Goal: Task Accomplishment & Management: Complete application form

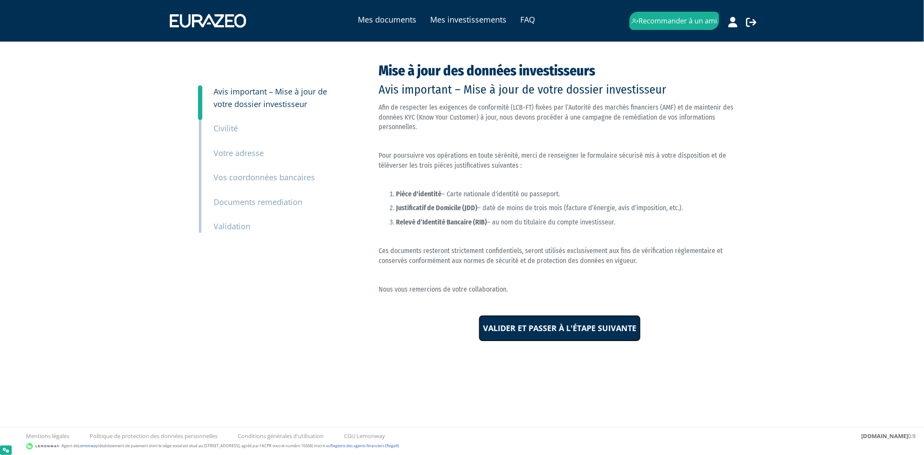
click at [530, 326] on input "Valider et passer à l'étape suivante" at bounding box center [560, 328] width 162 height 27
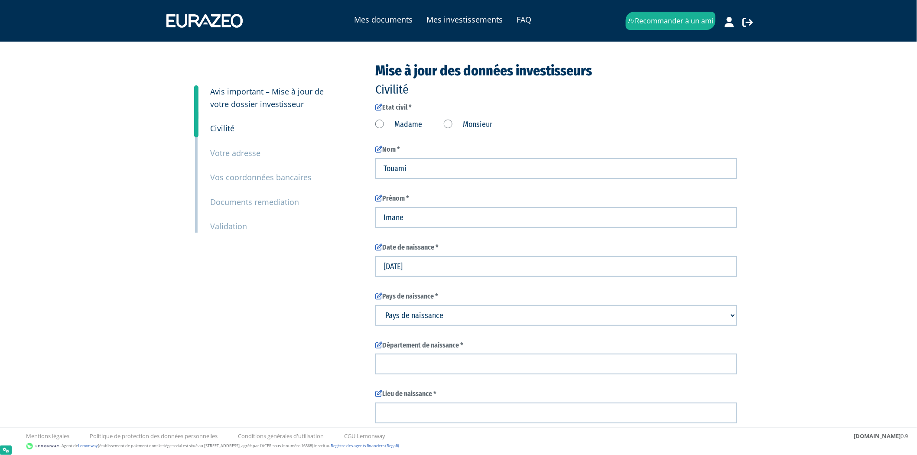
click at [379, 124] on label "Madame" at bounding box center [398, 124] width 47 height 11
click at [0, 0] on input "Madame" at bounding box center [0, 0] width 0 height 0
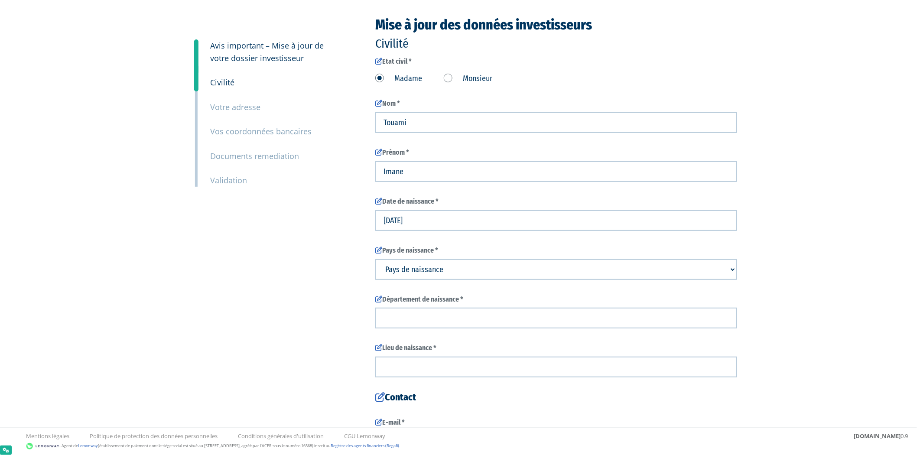
scroll to position [48, 0]
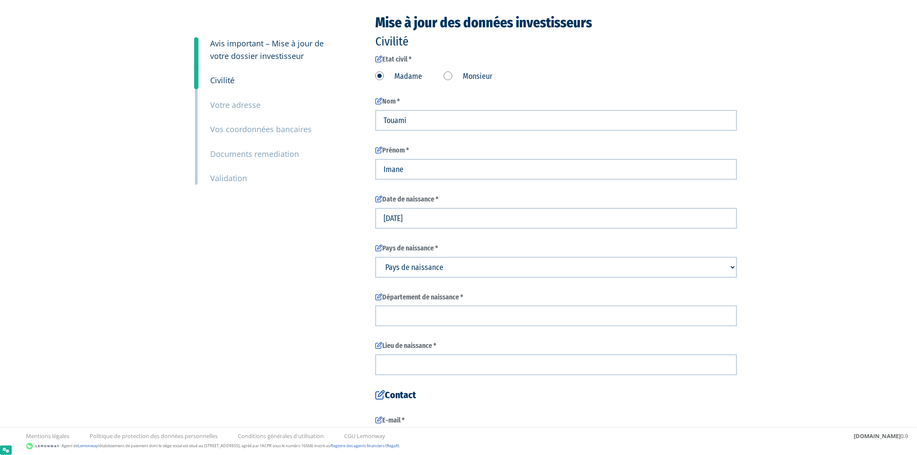
click at [475, 261] on select "Pays de naissance Afghanistan Afrique du Sud Albanie Algérie Allemagne Andorre" at bounding box center [556, 267] width 362 height 21
select select "75"
click at [375, 257] on select "Pays de naissance Afghanistan Afrique du Sud Albanie Algérie Allemagne Andorre" at bounding box center [556, 267] width 362 height 21
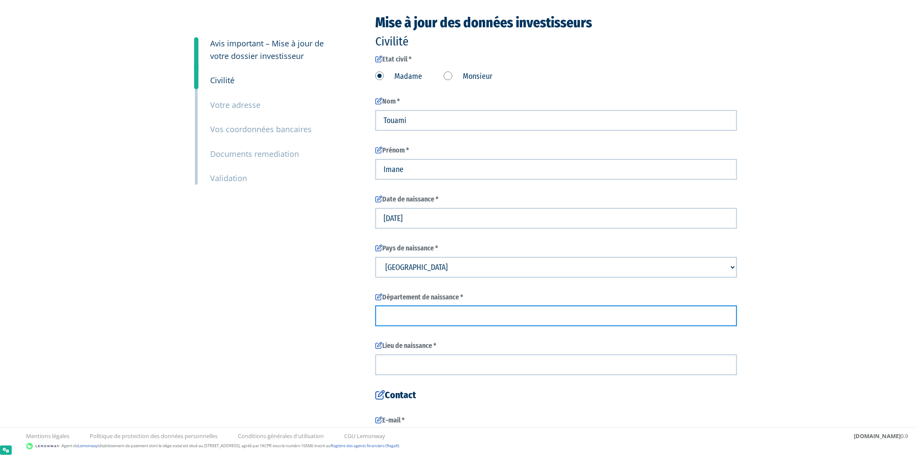
click at [482, 308] on input "text" at bounding box center [556, 316] width 362 height 21
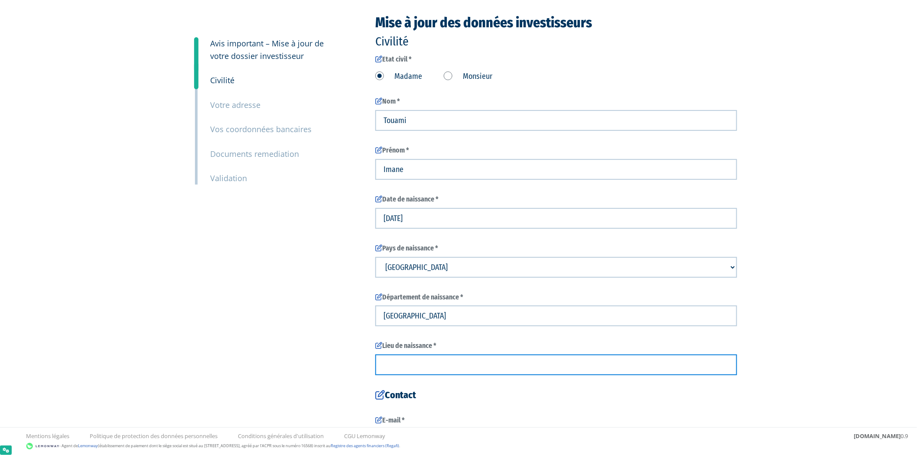
click at [487, 370] on input "text" at bounding box center [556, 365] width 362 height 21
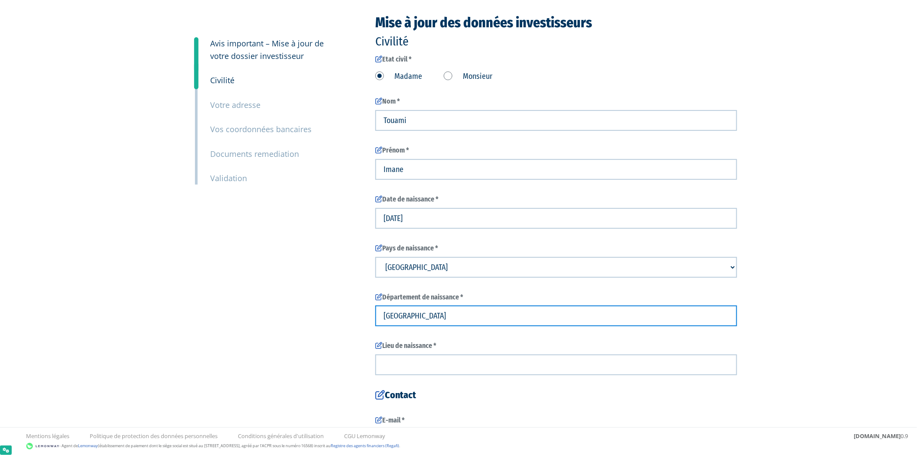
drag, startPoint x: 386, startPoint y: 315, endPoint x: 376, endPoint y: 316, distance: 9.7
click at [376, 316] on input "france" at bounding box center [556, 316] width 362 height 21
type input "France"
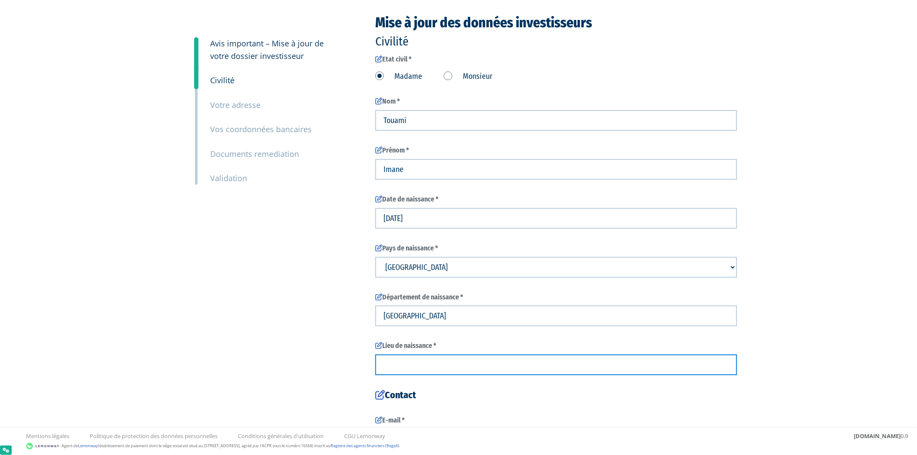
click at [419, 364] on input "text" at bounding box center [556, 365] width 362 height 21
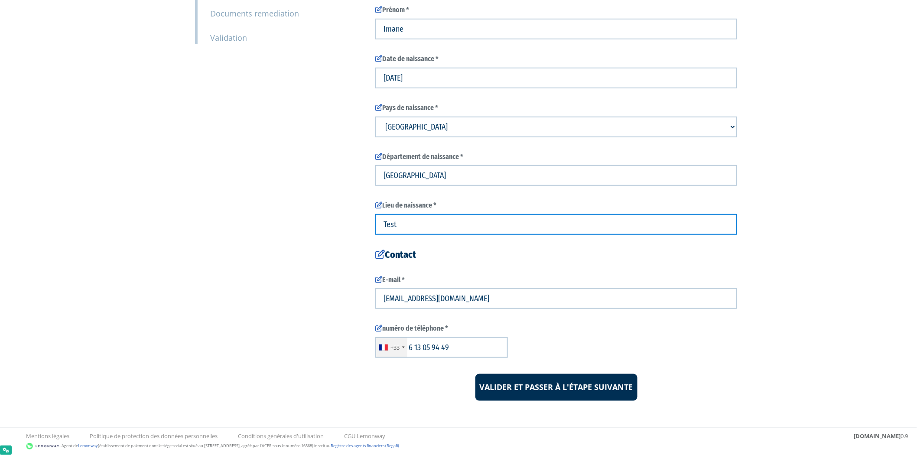
scroll to position [191, 0]
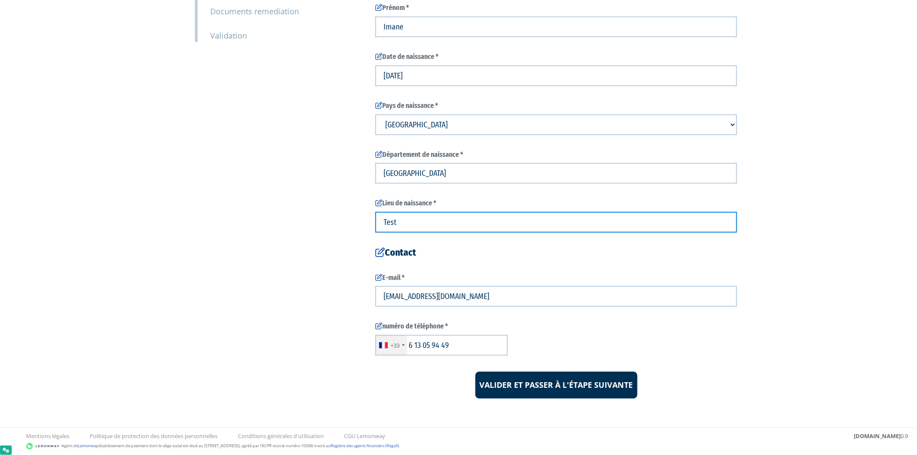
type input "Test"
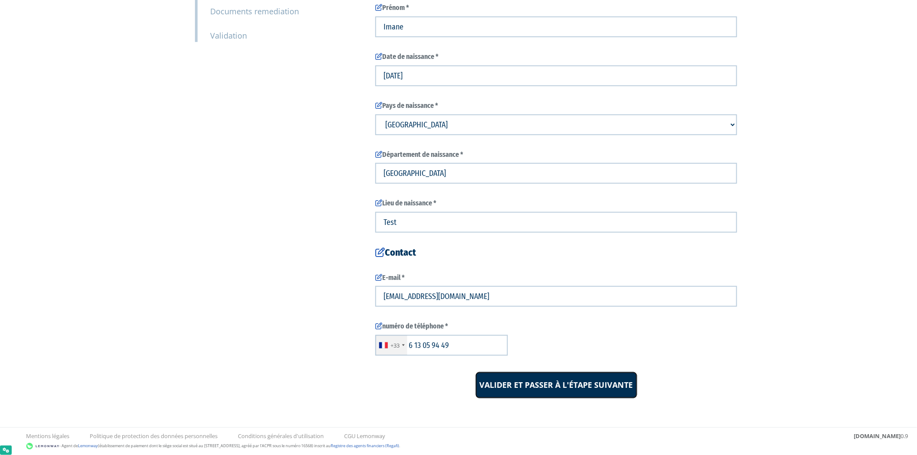
click at [528, 389] on input "Valider et passer à l'étape suivante" at bounding box center [556, 385] width 162 height 27
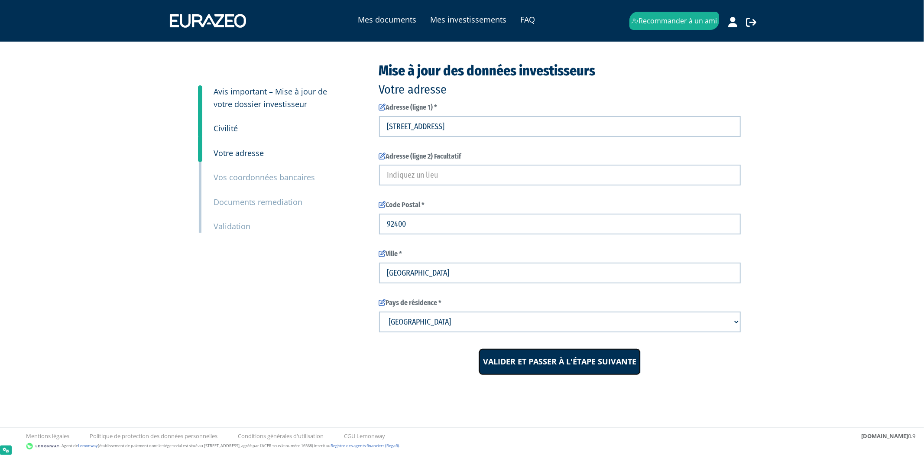
click at [536, 367] on input "Valider et passer à l'étape suivante" at bounding box center [560, 361] width 162 height 27
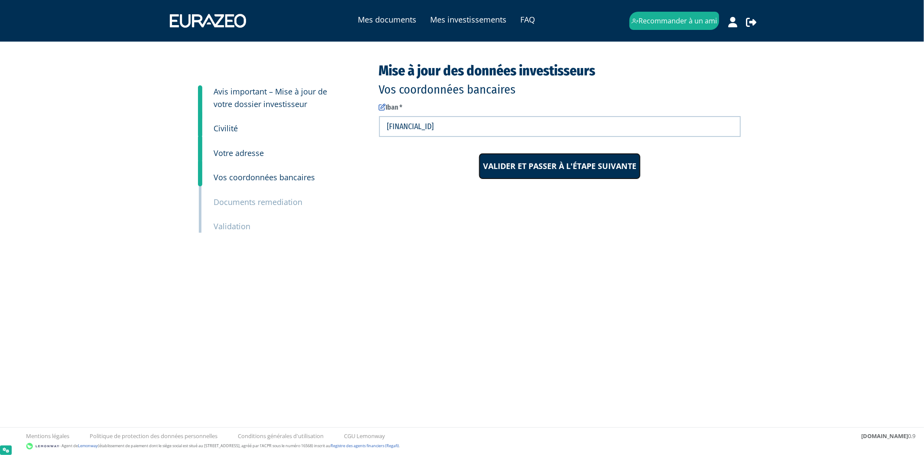
click at [543, 172] on input "Valider et passer à l'étape suivante" at bounding box center [560, 166] width 162 height 27
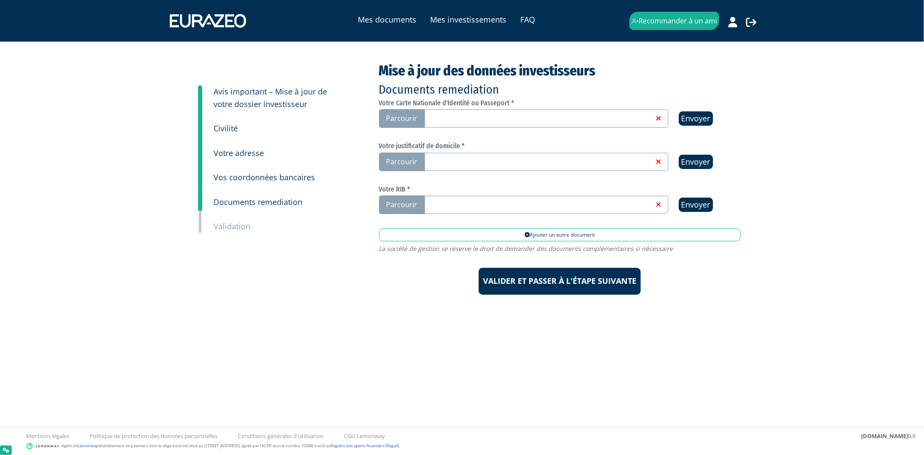
click at [394, 119] on span "Parcourir" at bounding box center [402, 118] width 46 height 19
click at [0, 0] on input "Parcourir" at bounding box center [0, 0] width 0 height 0
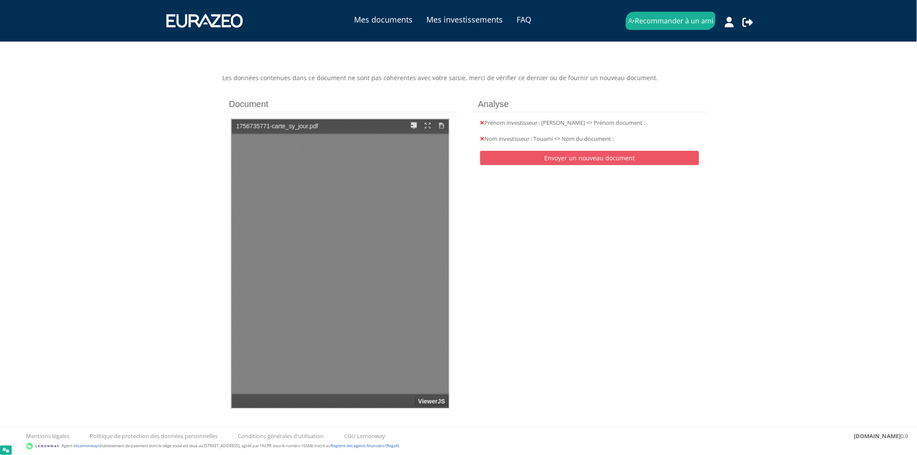
type input "1"
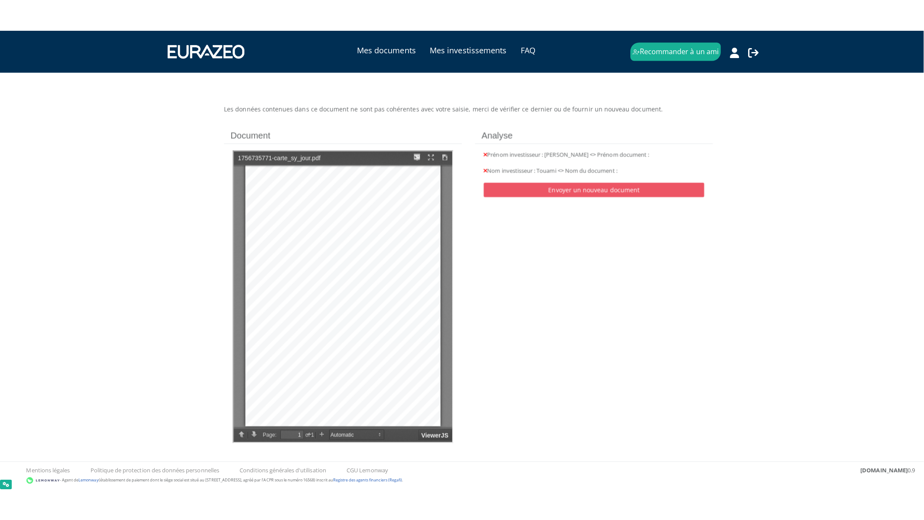
scroll to position [16, 0]
click at [415, 156] on button at bounding box center [414, 156] width 13 height 11
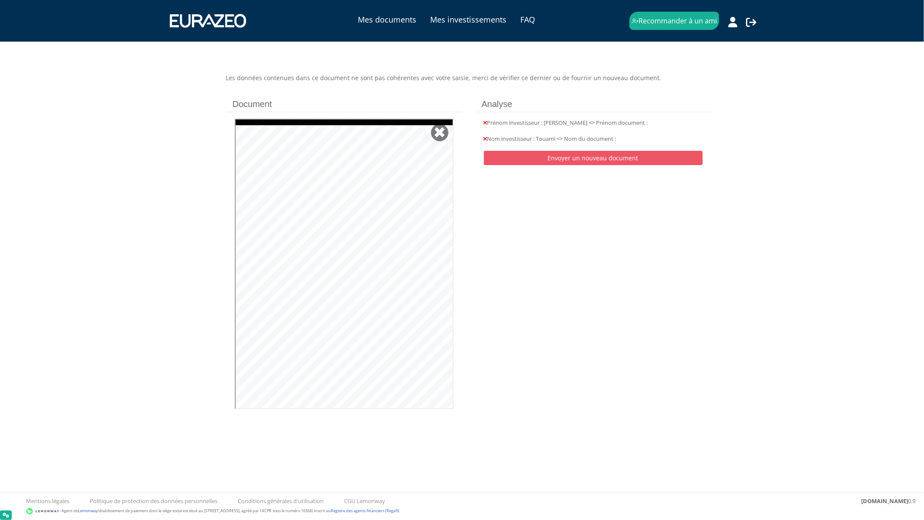
click at [447, 132] on div "✖" at bounding box center [438, 131] width 17 height 17
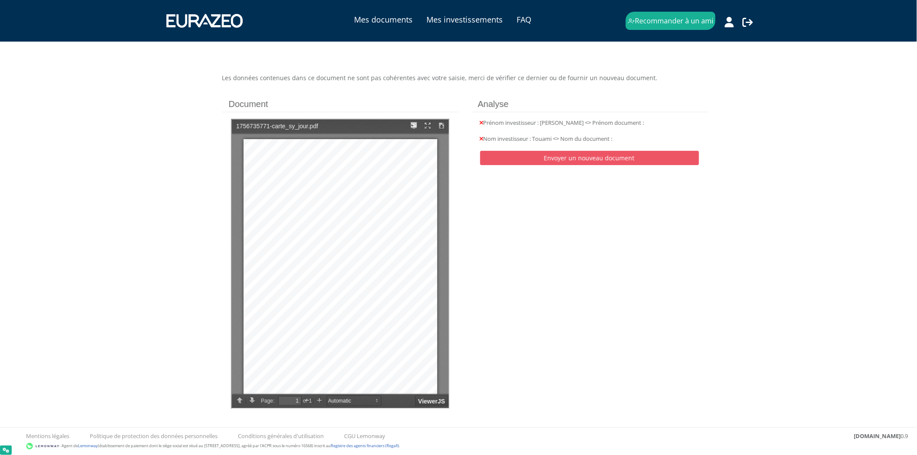
click at [428, 119] on div at bounding box center [427, 125] width 42 height 14
click at [428, 125] on button at bounding box center [426, 125] width 13 height 11
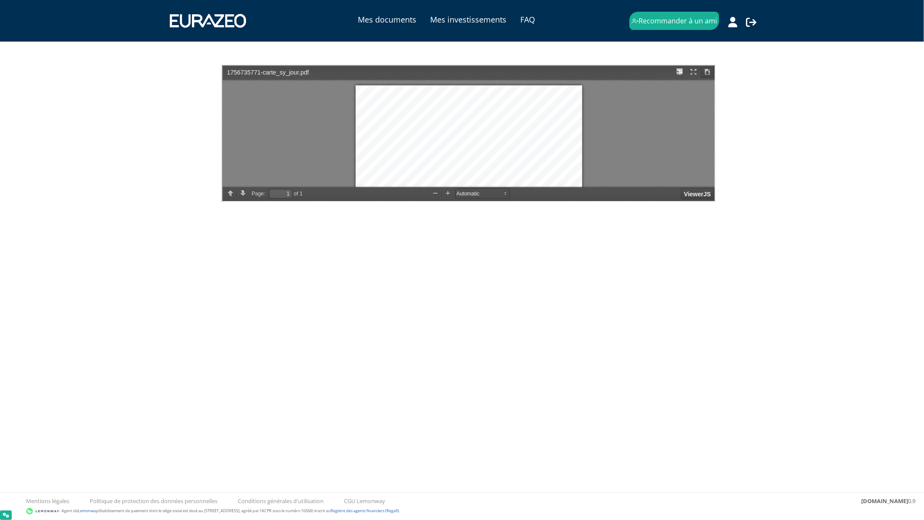
click at [713, 70] on button at bounding box center [706, 71] width 13 height 11
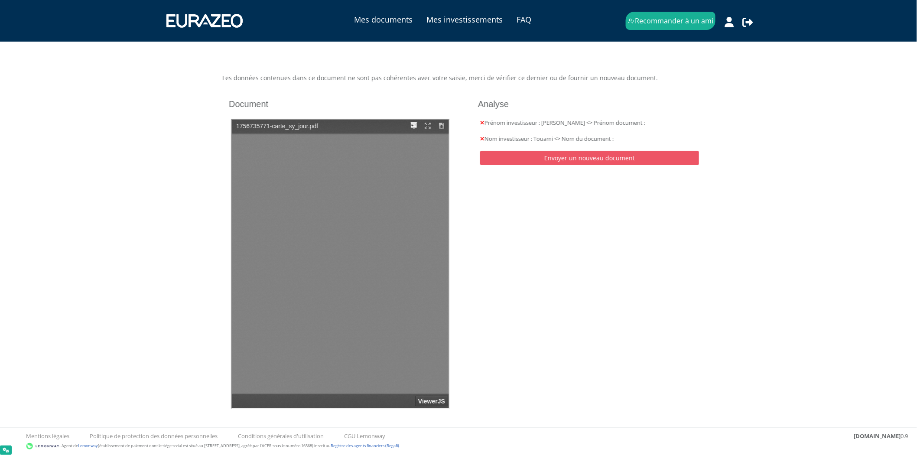
scroll to position [6, 0]
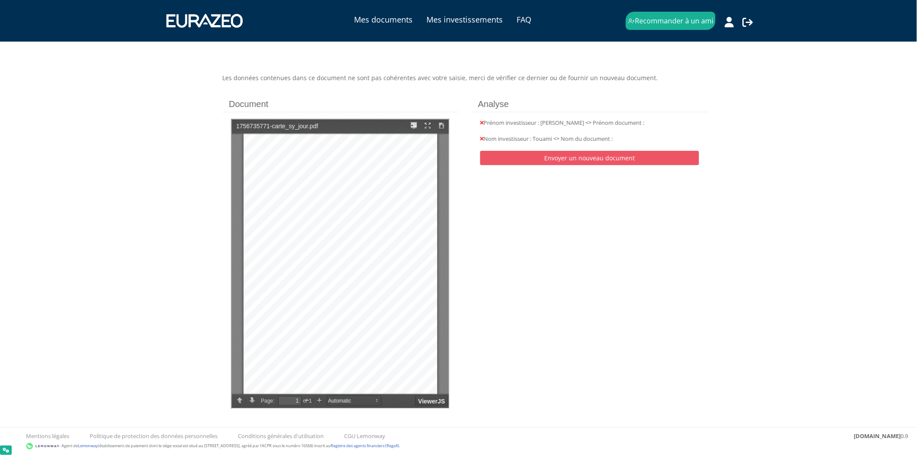
click at [279, 146] on div "FRA TITRE DE SÉJOUR GTZVGG2M8 GTZVGG2M8 NOMS Prúnoms | SURNAMES Forenames TOUAM…" at bounding box center [325, 246] width 166 height 228
click at [424, 373] on div "FRA TITRE DE SÉJOUR GTZVGG2M8 GTZVGG2M8 NOMS Prúnoms | SURNAMES Forenames TOUAM…" at bounding box center [339, 265] width 194 height 267
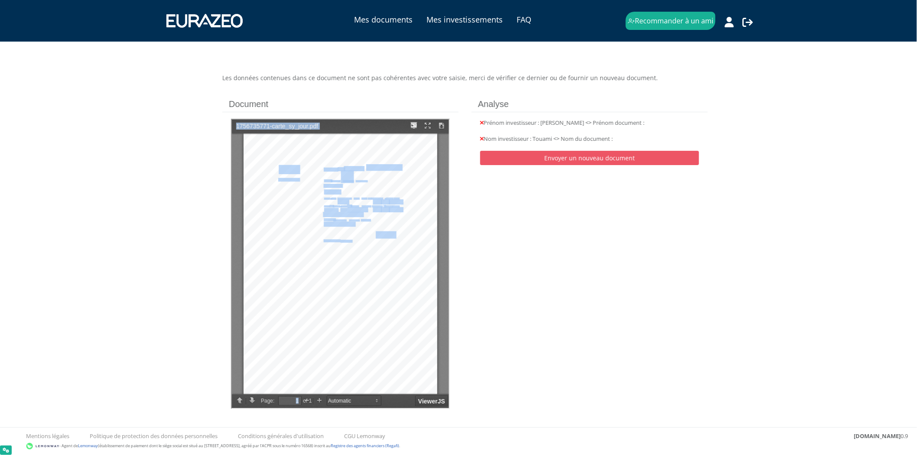
drag, startPoint x: 257, startPoint y: 126, endPoint x: 390, endPoint y: 231, distance: 169.8
click at [390, 118] on div "1756735771-carte_sy_jour.pdf Page: 1 of 1 Automatic Actual Size Full Width 50% …" at bounding box center [339, 118] width 217 height 0
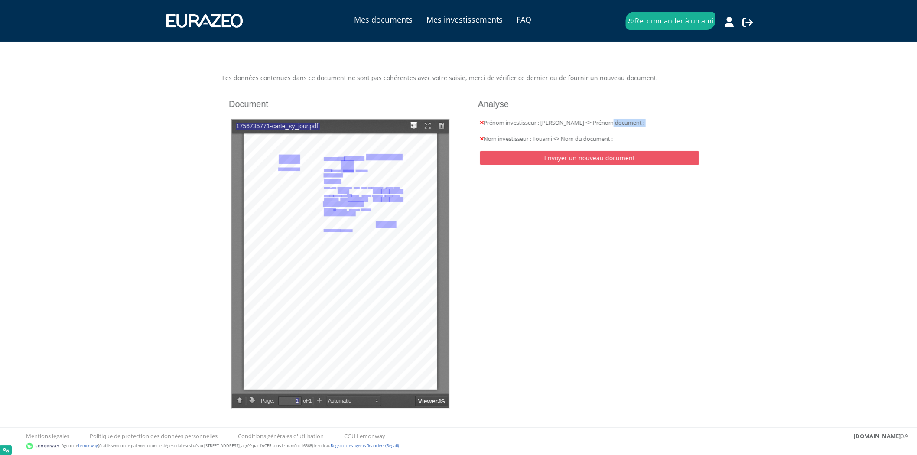
drag, startPoint x: 613, startPoint y: 125, endPoint x: 629, endPoint y: 128, distance: 15.9
click at [629, 128] on div "Prénom investisseur : Imane <> Prénom document : Nom investisseur : Touami <> N…" at bounding box center [590, 143] width 236 height 62
drag, startPoint x: 507, startPoint y: 119, endPoint x: 634, endPoint y: 121, distance: 126.1
click at [585, 123] on div "Prénom investisseur : Imane <> Prénom document : Nom investisseur : Touami <> N…" at bounding box center [590, 143] width 236 height 62
drag, startPoint x: 644, startPoint y: 121, endPoint x: 604, endPoint y: 140, distance: 44.6
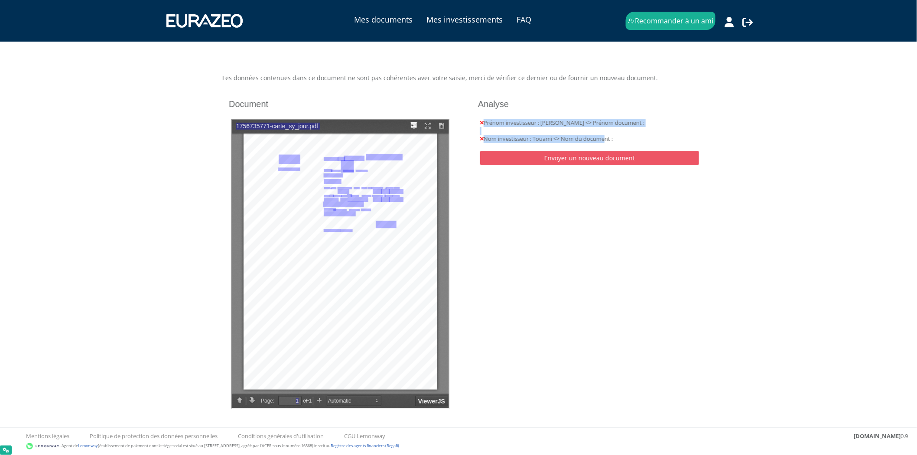
click at [604, 140] on div "Prénom investisseur : Imane <> Prénom document : Nom investisseur : Touami <> N…" at bounding box center [590, 143] width 236 height 62
drag, startPoint x: 683, startPoint y: 297, endPoint x: 660, endPoint y: 240, distance: 60.9
click at [679, 289] on div "Les données contenues dans ce document ne sont pas cohérentes avec votre saisie…" at bounding box center [465, 252] width 498 height 357
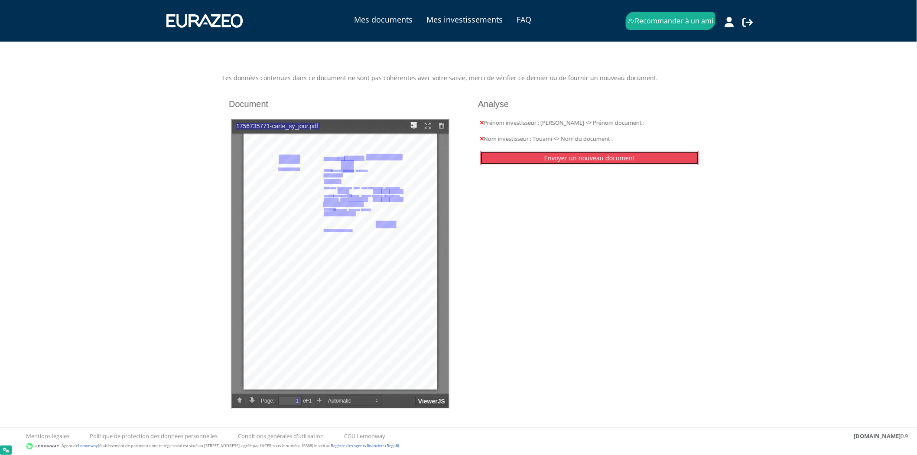
click at [615, 162] on link "Envoyer un nouveau document" at bounding box center [589, 158] width 219 height 14
